Goal: Task Accomplishment & Management: Manage account settings

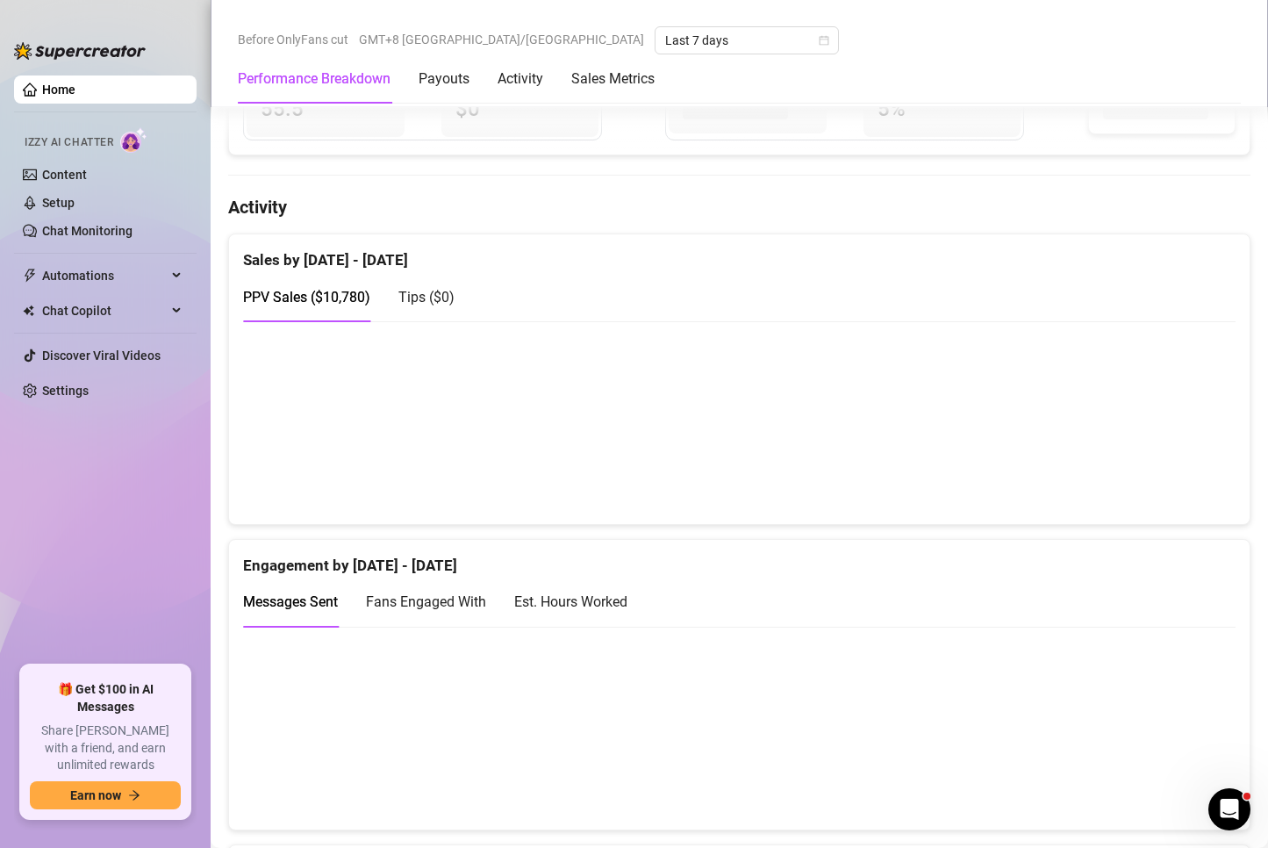
scroll to position [790, 0]
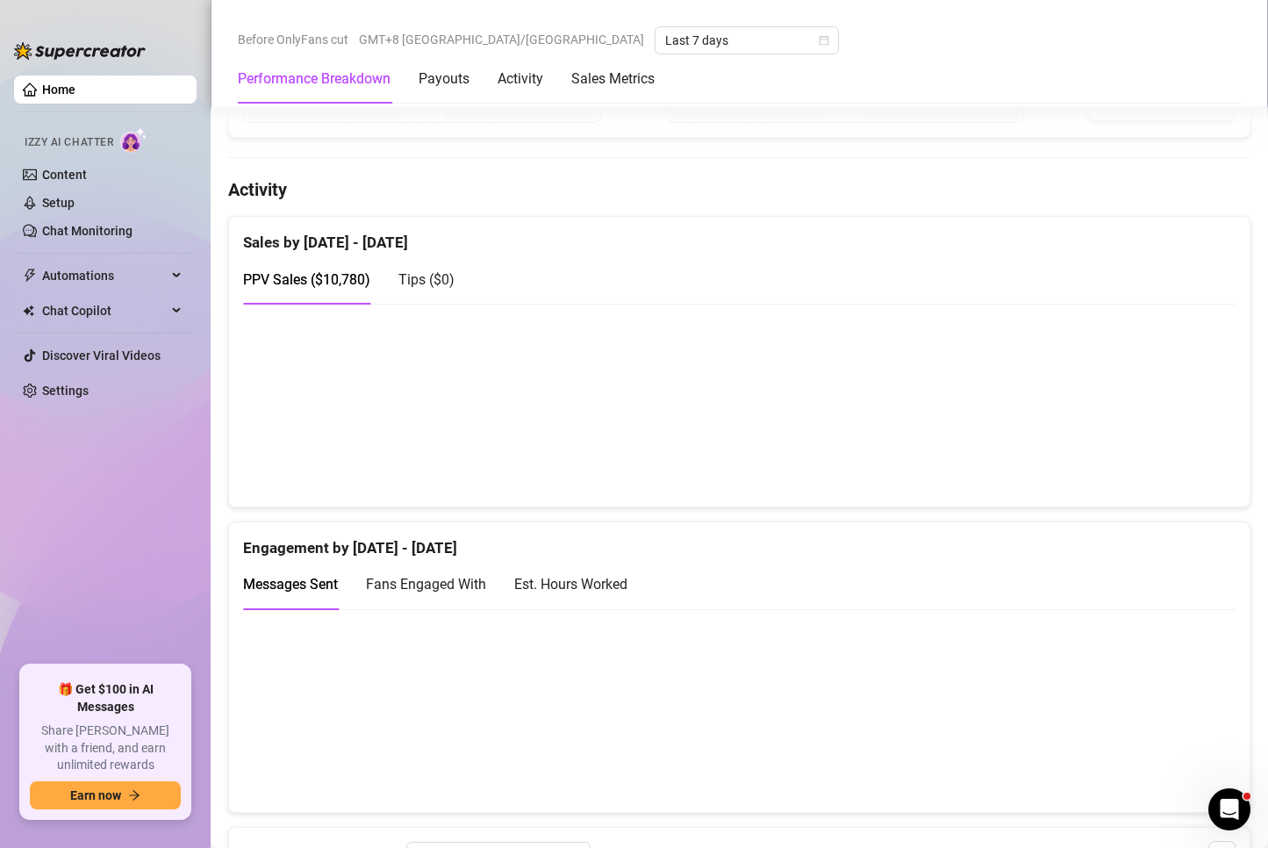
scroll to position [790, 0]
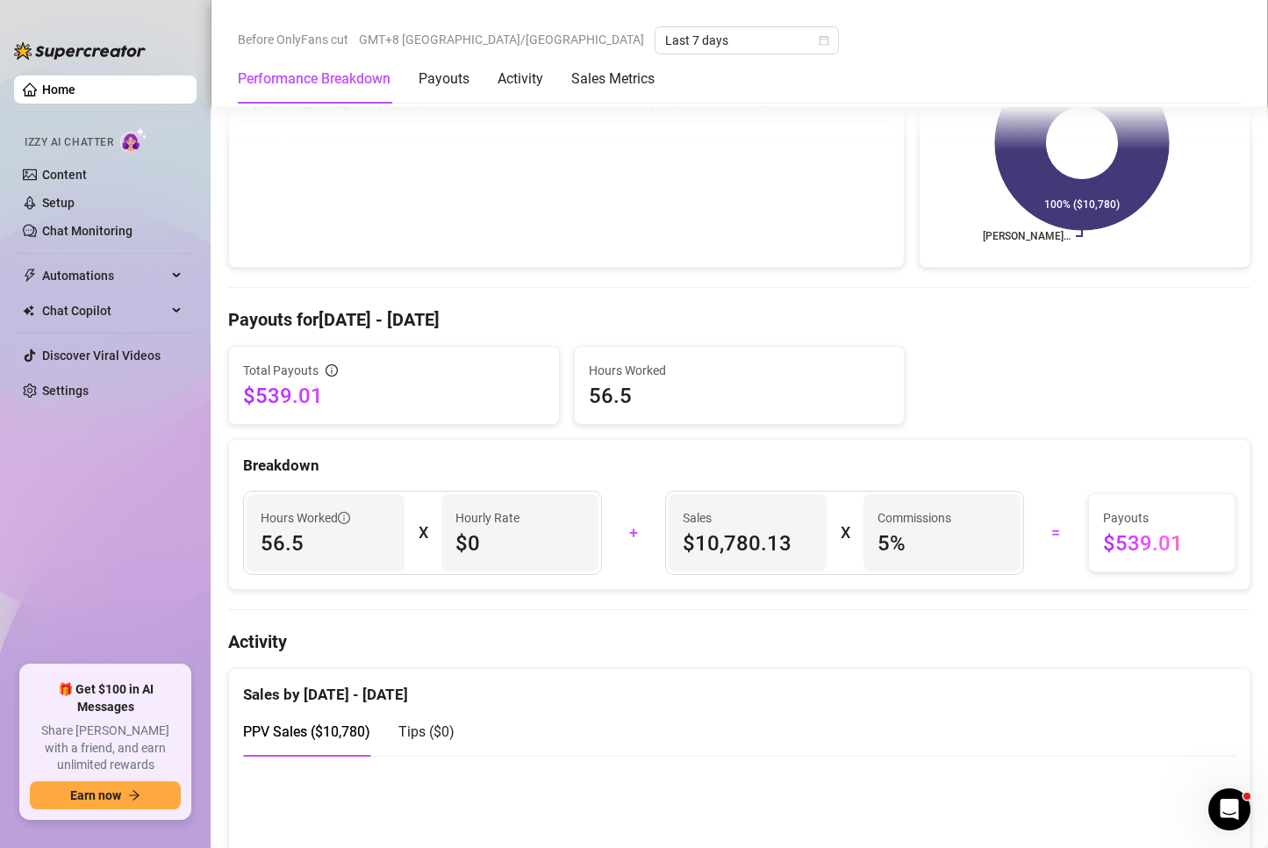
scroll to position [439, 0]
